Goal: Information Seeking & Learning: Learn about a topic

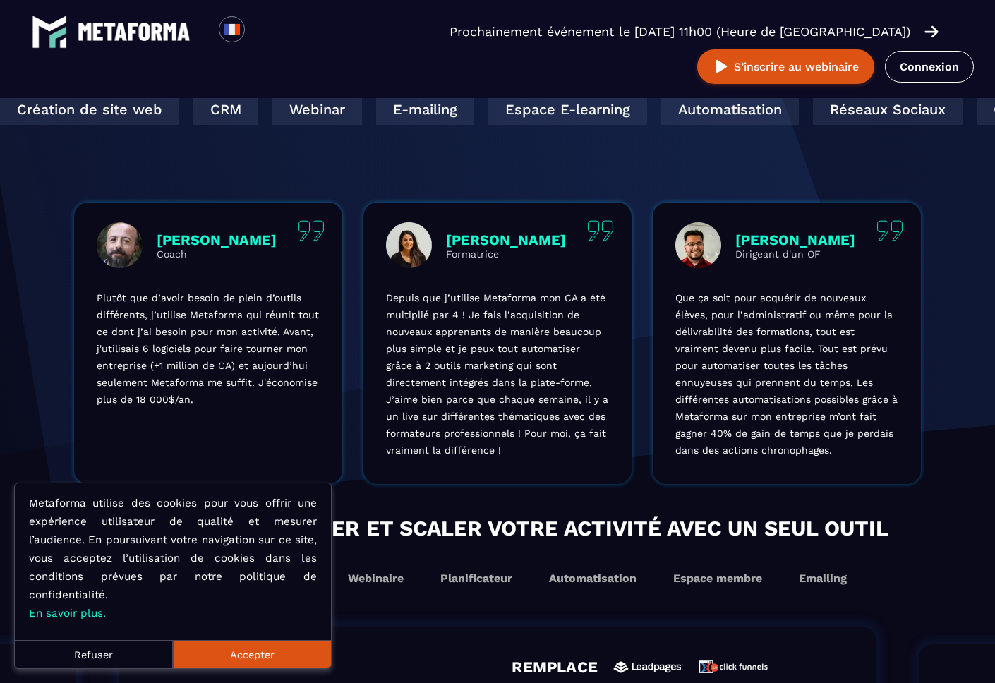
scroll to position [4111, 0]
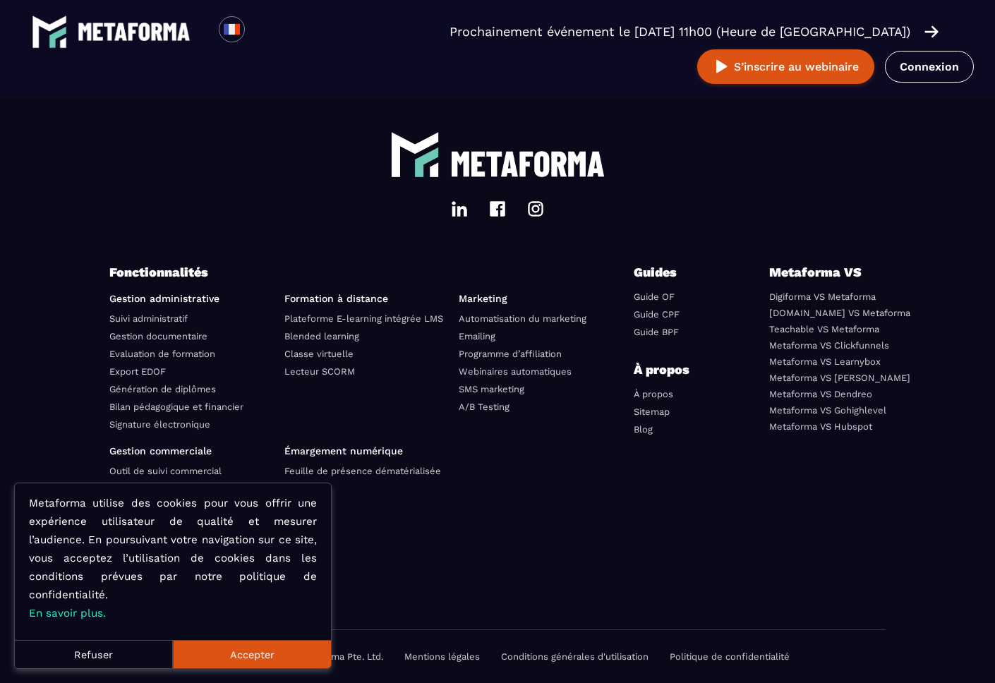
click at [98, 651] on button "Refuser" at bounding box center [94, 654] width 158 height 28
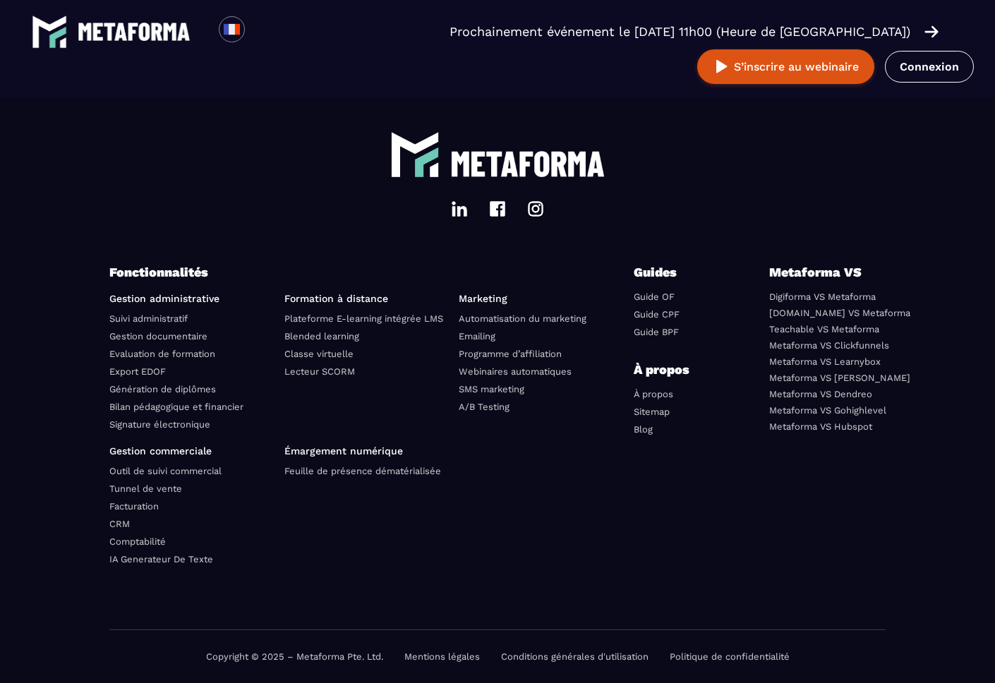
scroll to position [4134, 0]
click at [462, 658] on link "Mentions légales" at bounding box center [442, 656] width 76 height 11
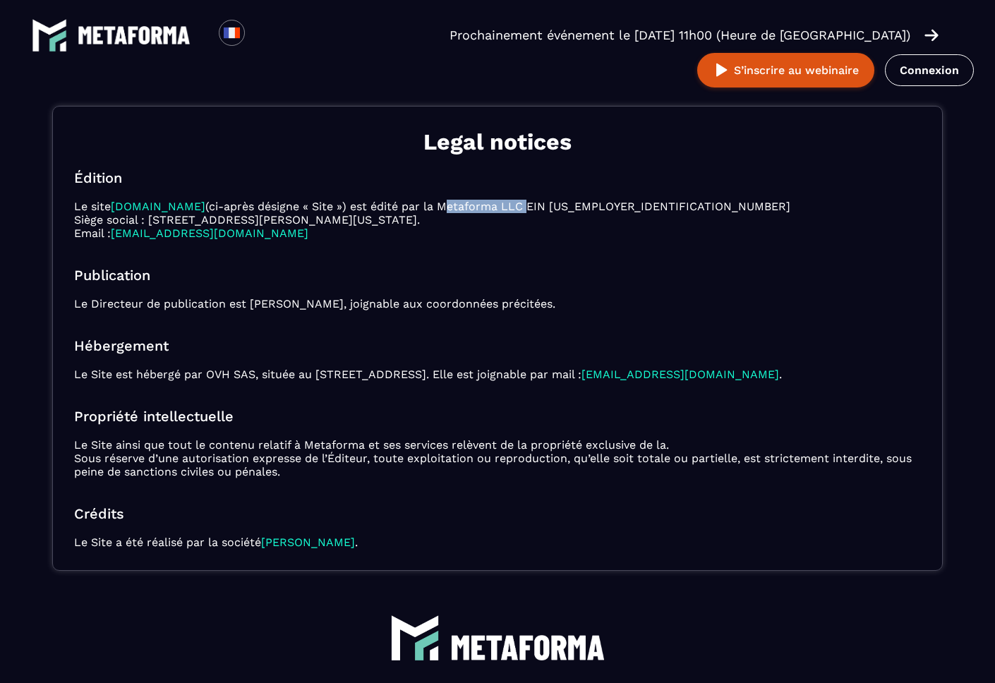
drag, startPoint x: 440, startPoint y: 204, endPoint x: 511, endPoint y: 202, distance: 71.3
click at [511, 202] on p "Le site [DOMAIN_NAME] (ci-après désigne « Site ») est édité par la Metaforma LL…" at bounding box center [497, 220] width 847 height 40
copy p "Metaforma LLC"
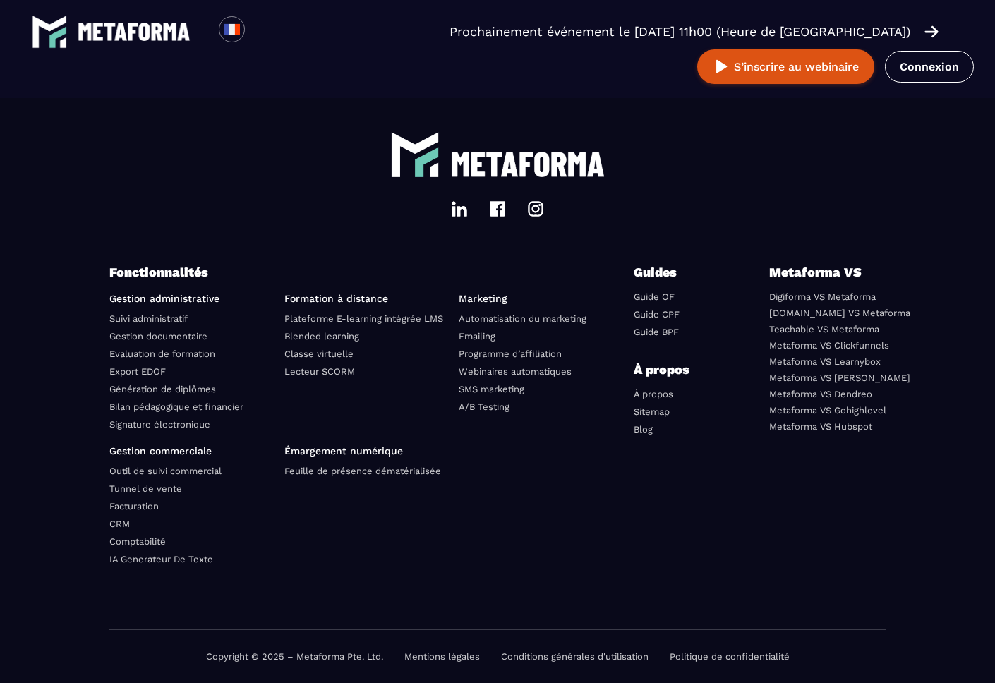
click at [663, 395] on link "À propos" at bounding box center [654, 394] width 40 height 11
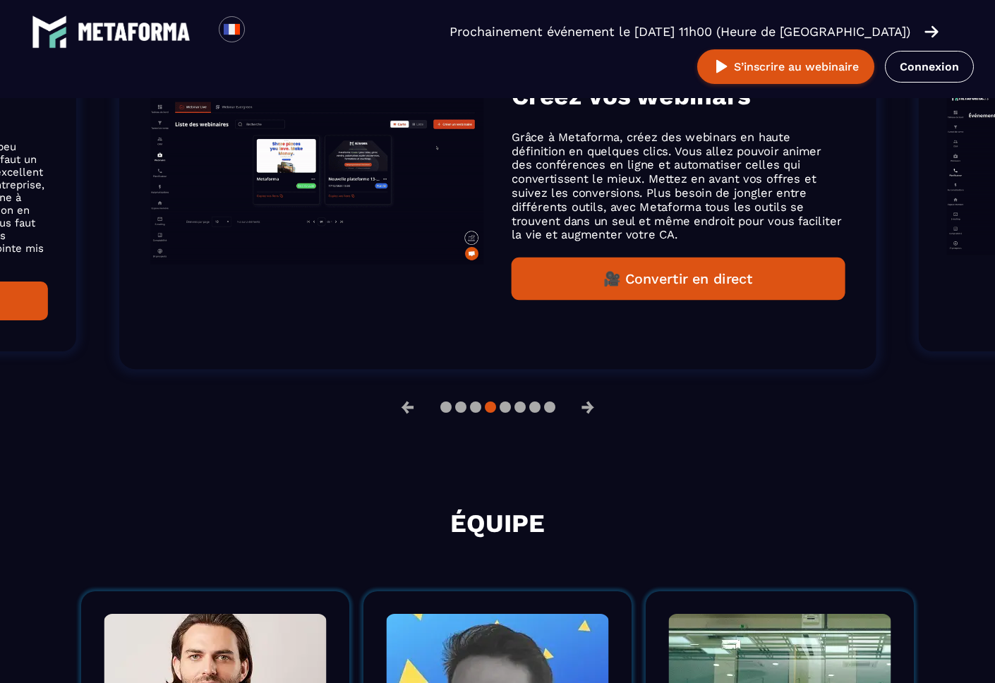
scroll to position [1988, 0]
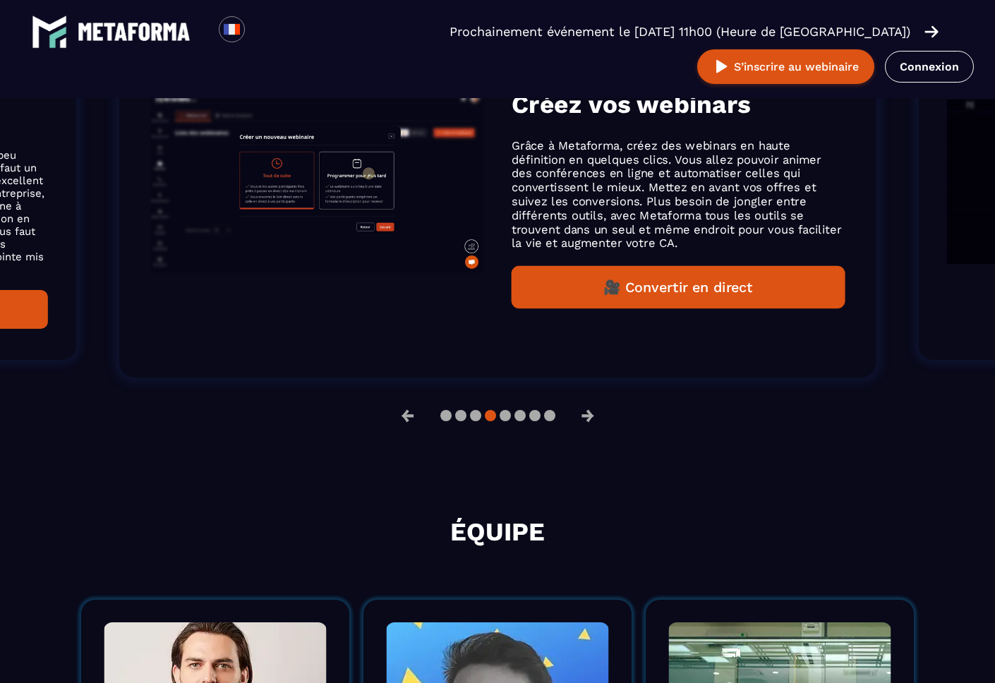
drag, startPoint x: 615, startPoint y: 341, endPoint x: 431, endPoint y: 357, distance: 184.2
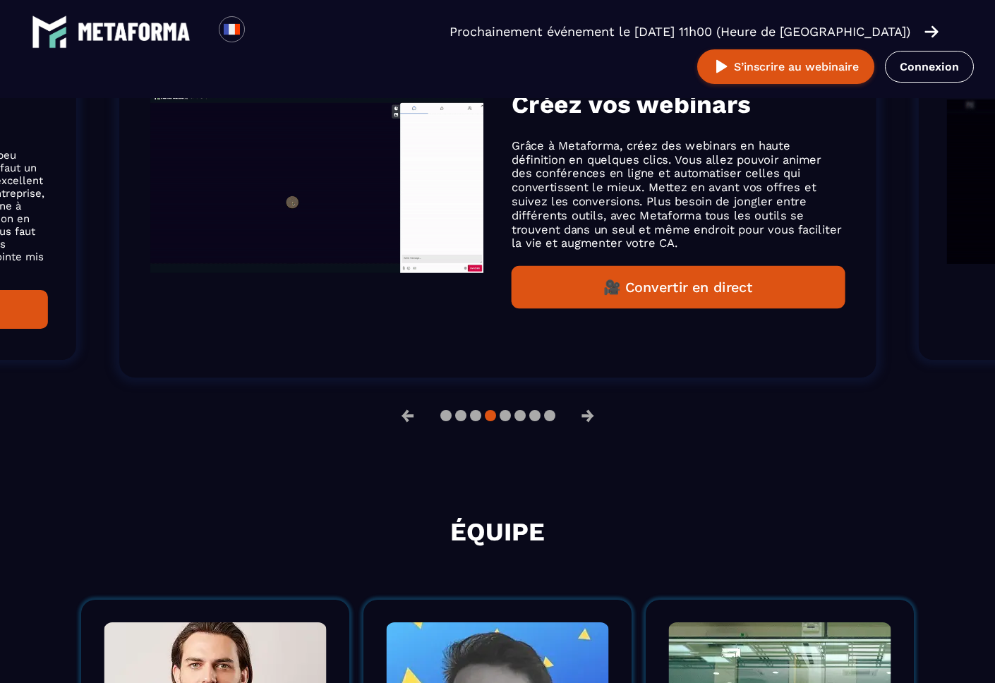
click at [487, 356] on div "REMPLACE Créez vos webinars Grâce à Metaforma, créez des webinars en haute défi…" at bounding box center [497, 182] width 757 height 392
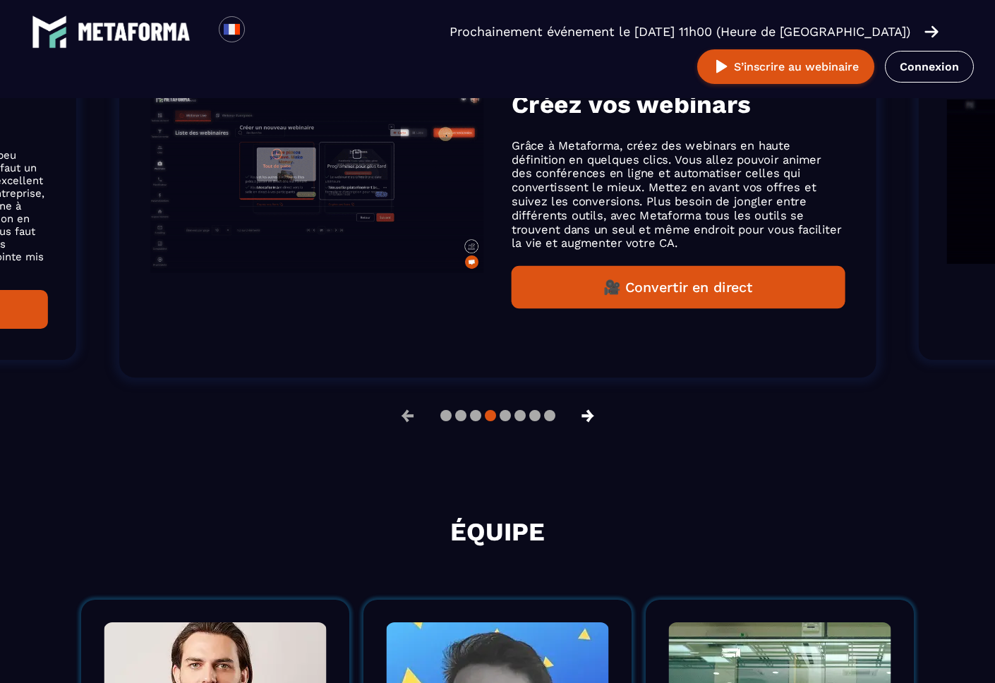
drag, startPoint x: 597, startPoint y: 416, endPoint x: 584, endPoint y: 416, distance: 12.7
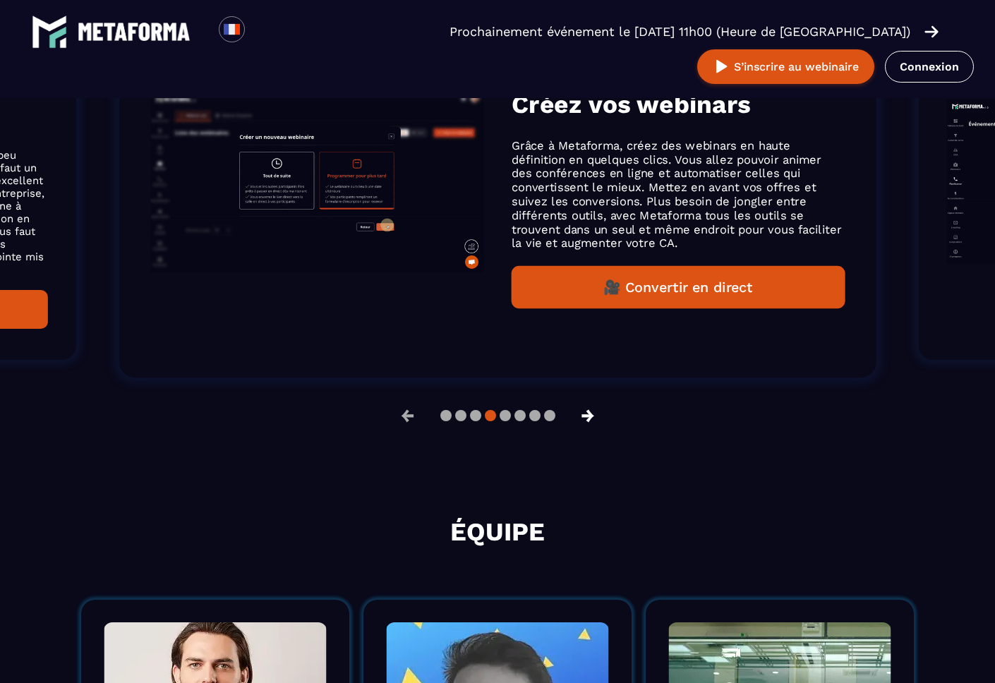
click at [596, 416] on button "→" at bounding box center [588, 416] width 37 height 34
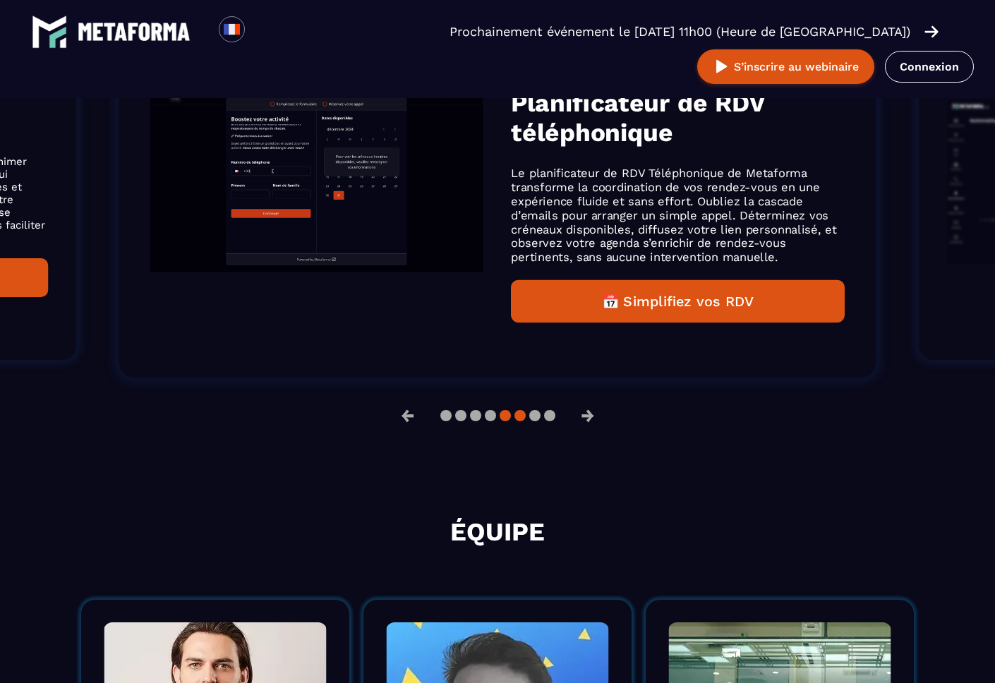
click at [524, 416] on button at bounding box center [520, 415] width 11 height 11
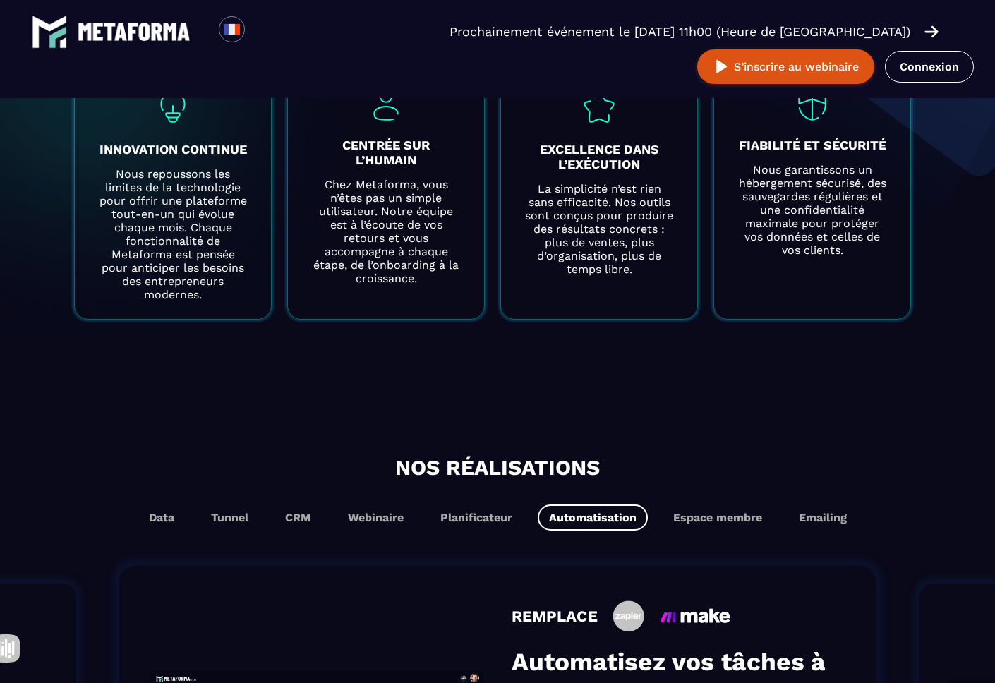
scroll to position [1417, 0]
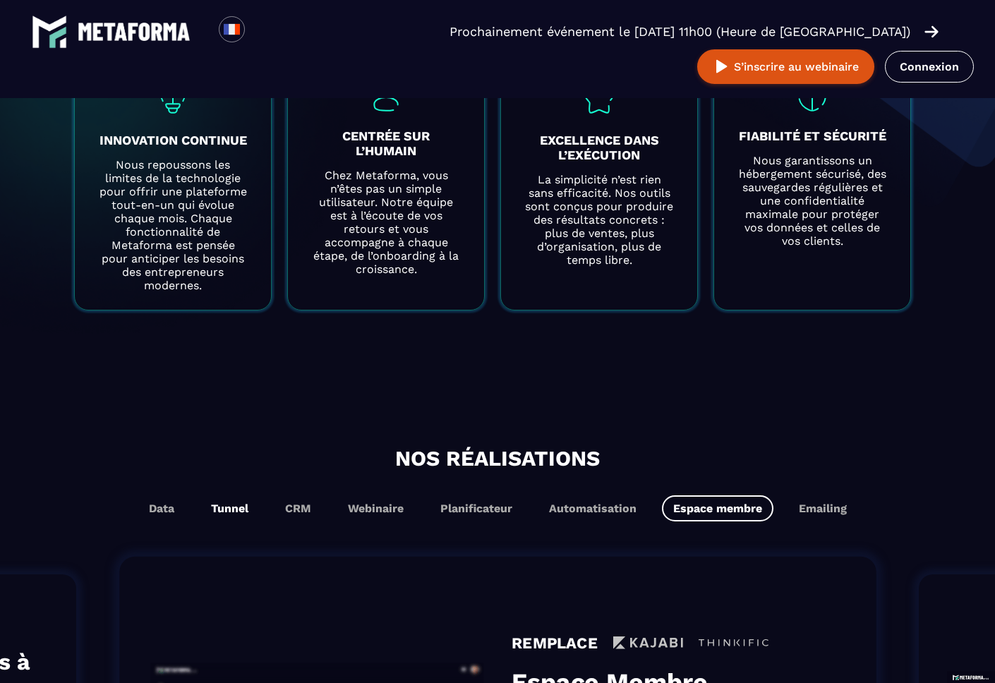
click at [219, 510] on button "Tunnel" at bounding box center [230, 508] width 60 height 26
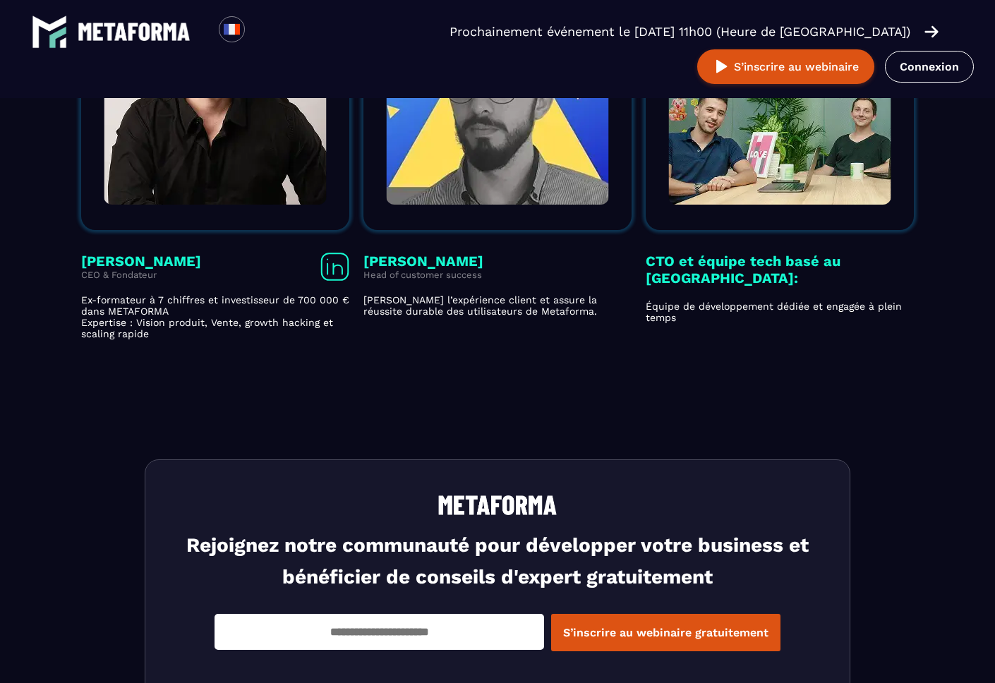
scroll to position [2439, 0]
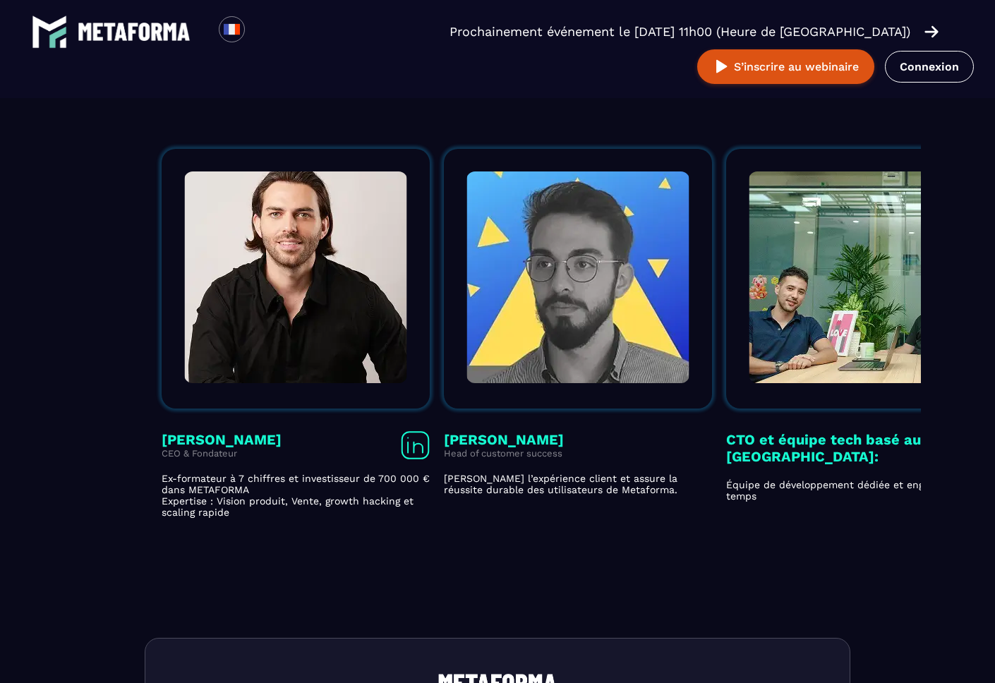
drag, startPoint x: 212, startPoint y: 440, endPoint x: 293, endPoint y: 439, distance: 81.2
click at [282, 439] on h3 "[PERSON_NAME]" at bounding box center [222, 439] width 120 height 17
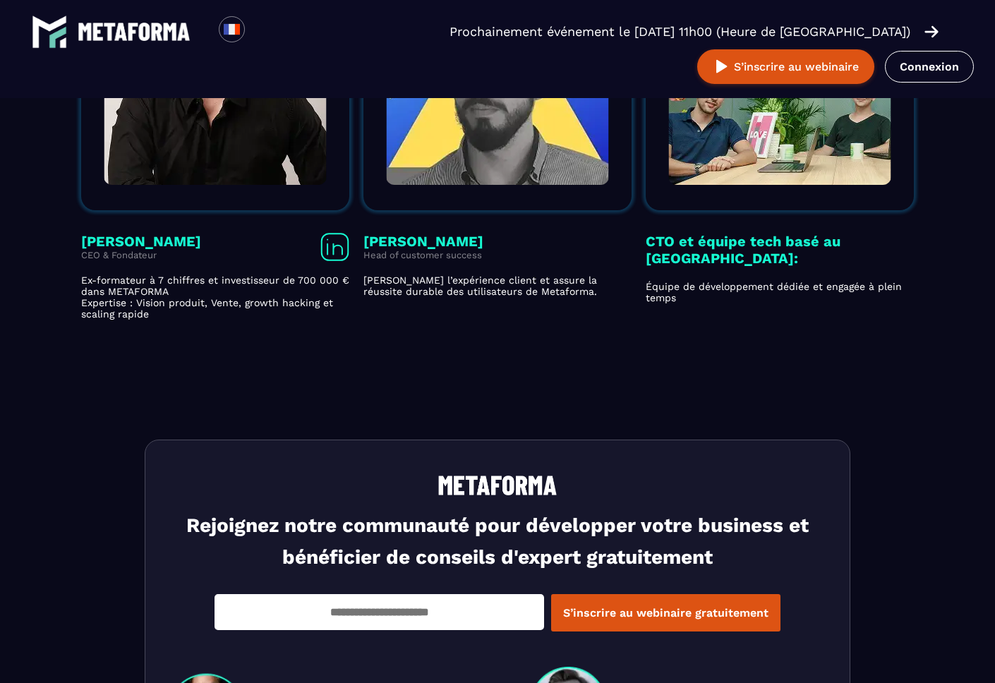
scroll to position [2697, 0]
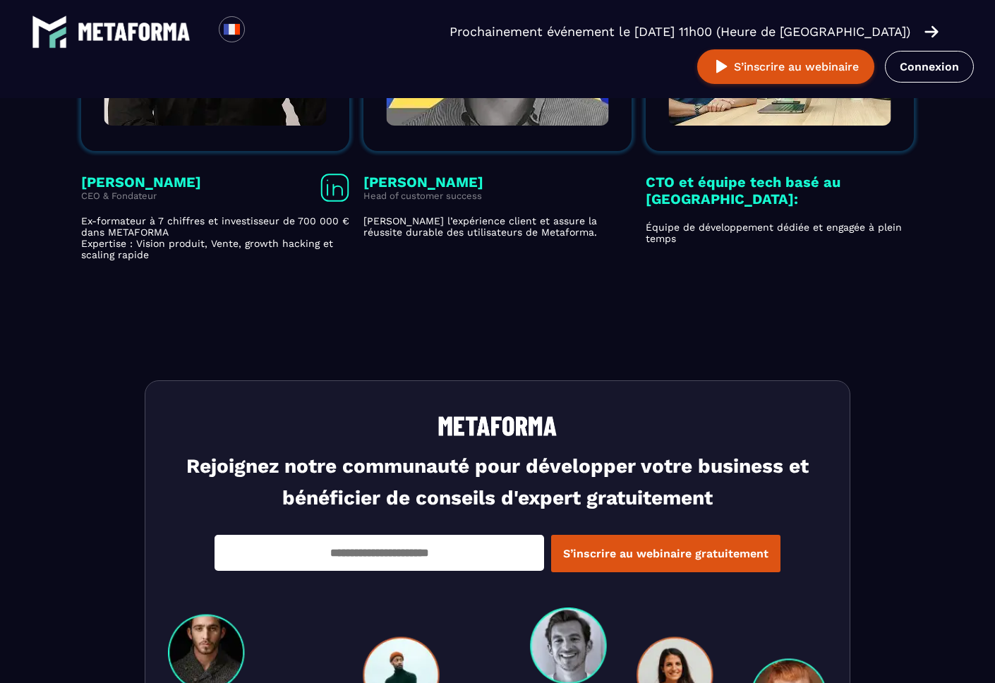
click at [330, 186] on icon "Gallery" at bounding box center [334, 188] width 29 height 28
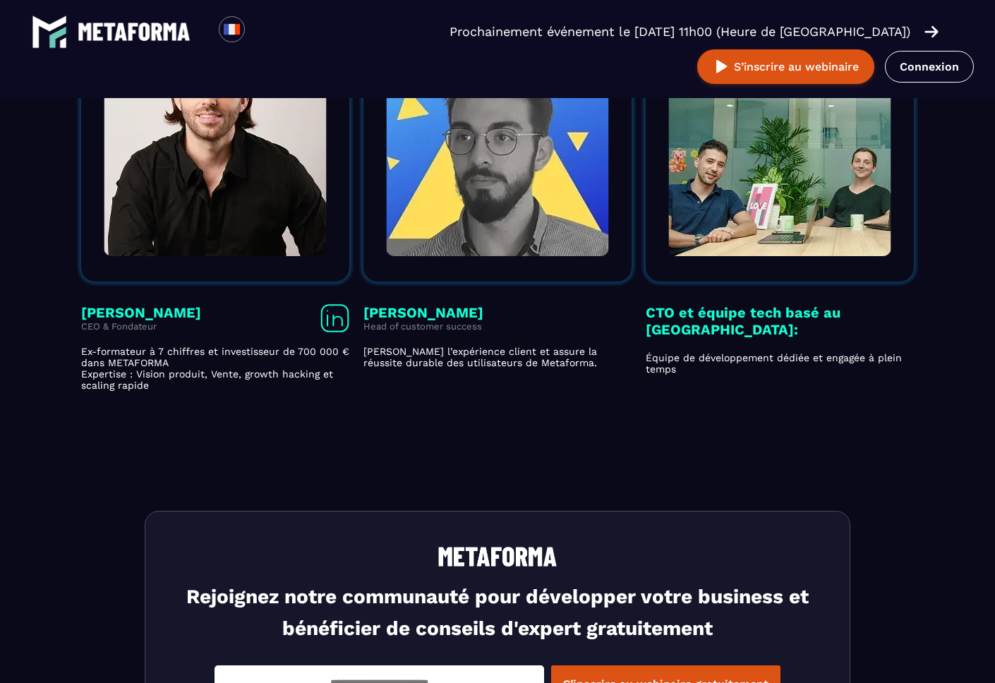
scroll to position [2565, 0]
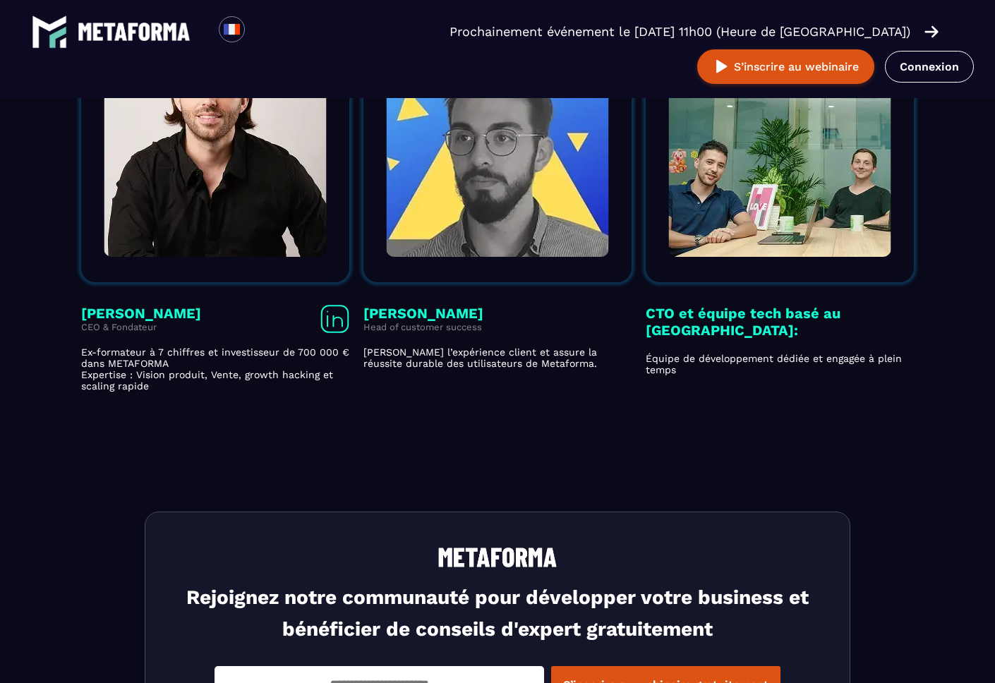
click at [338, 321] on icon "Gallery" at bounding box center [334, 319] width 29 height 28
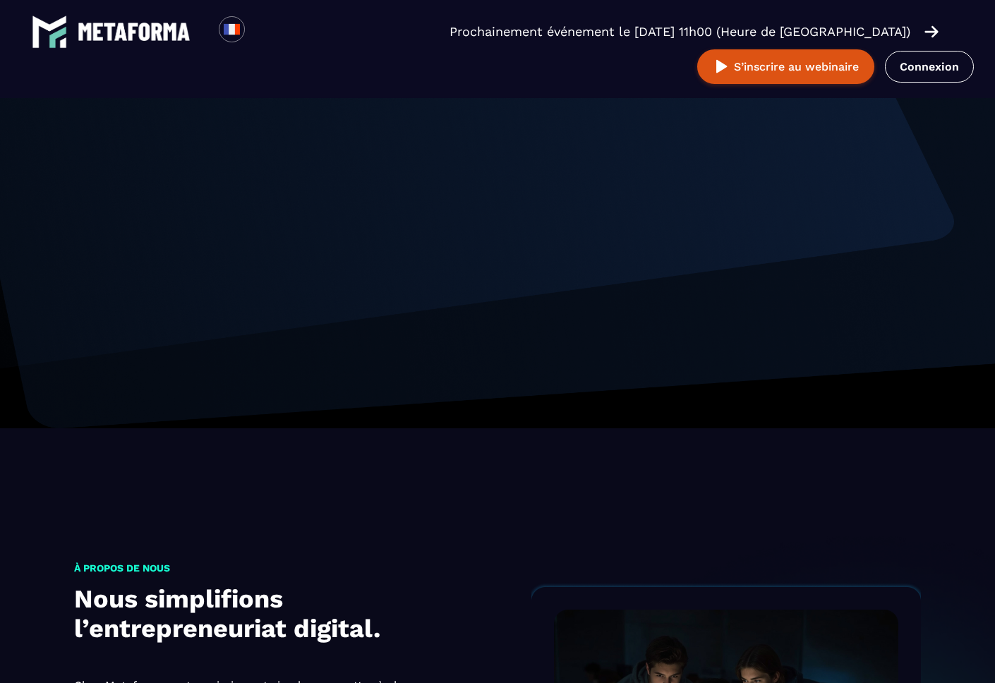
scroll to position [0, 0]
